Goal: Information Seeking & Learning: Compare options

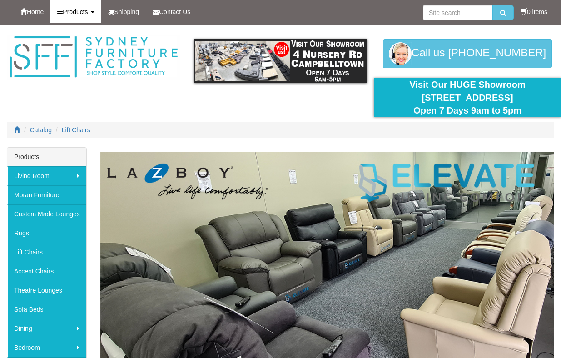
click at [83, 16] on link "Products" at bounding box center [75, 11] width 50 height 23
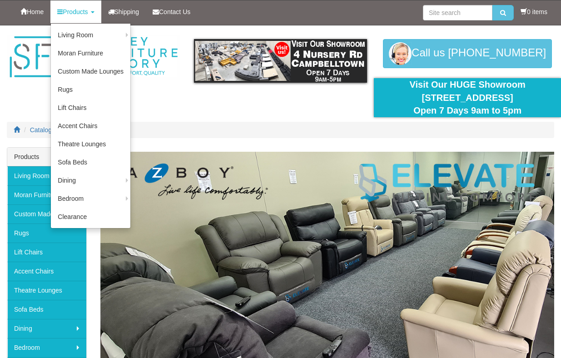
click at [242, 128] on ol "Catalog Lift Chairs" at bounding box center [280, 130] width 547 height 16
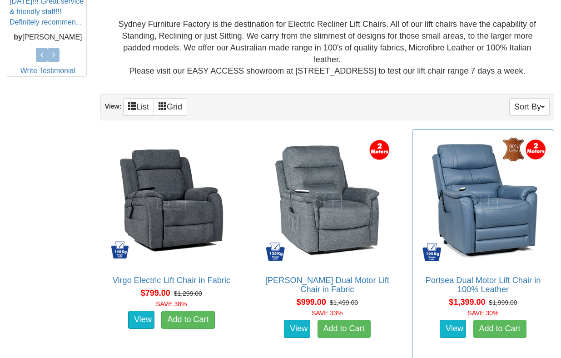
scroll to position [465, 0]
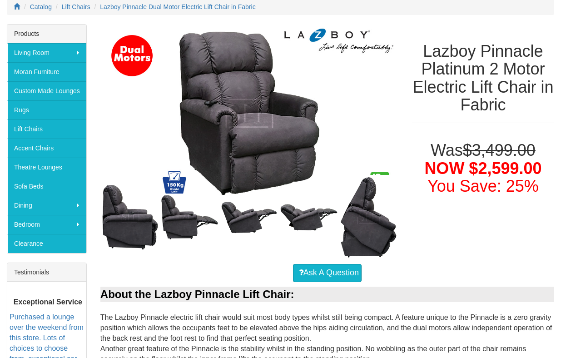
scroll to position [122, 0]
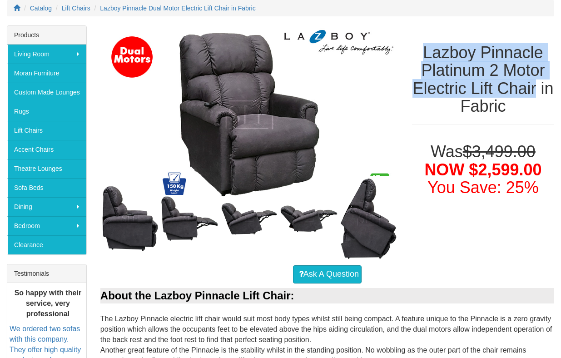
drag, startPoint x: 417, startPoint y: 49, endPoint x: 546, endPoint y: 85, distance: 134.1
click at [546, 85] on h1 "Lazboy Pinnacle Platinum 2 Motor Electric Lift Chair in Fabric" at bounding box center [483, 80] width 142 height 72
copy h1 "Lazboy Pinnacle Platinum 2 Motor Electric Lift Chair"
